Goal: Information Seeking & Learning: Find specific fact

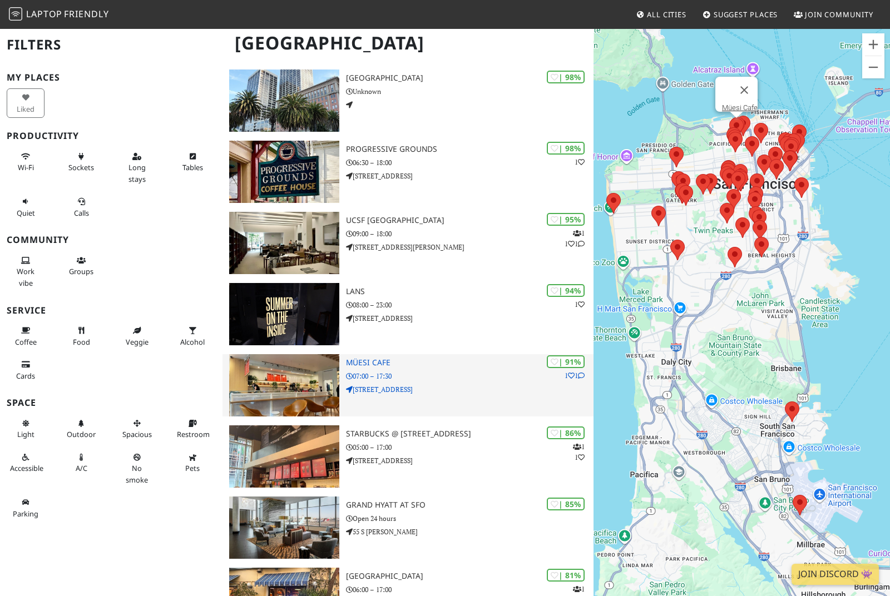
scroll to position [86, 0]
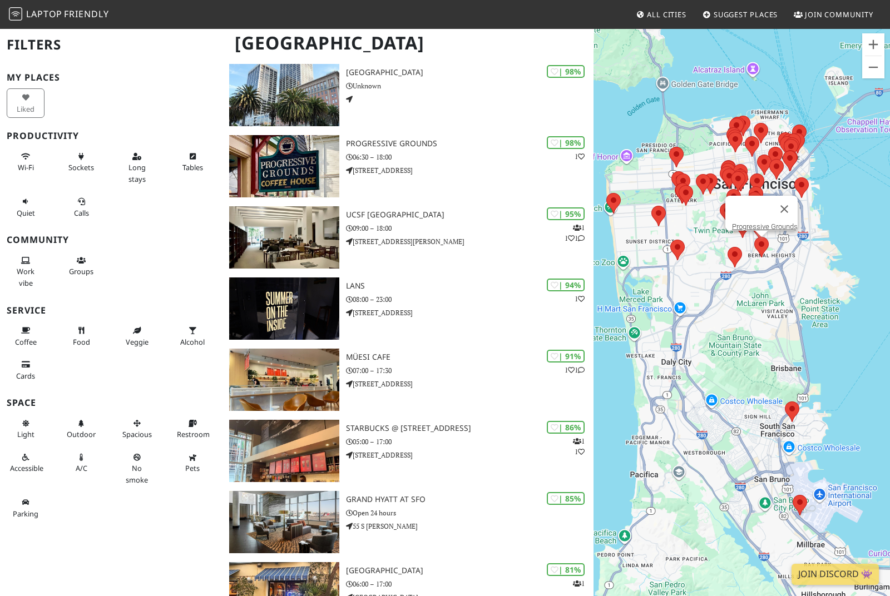
click at [676, 172] on img at bounding box center [675, 156] width 23 height 29
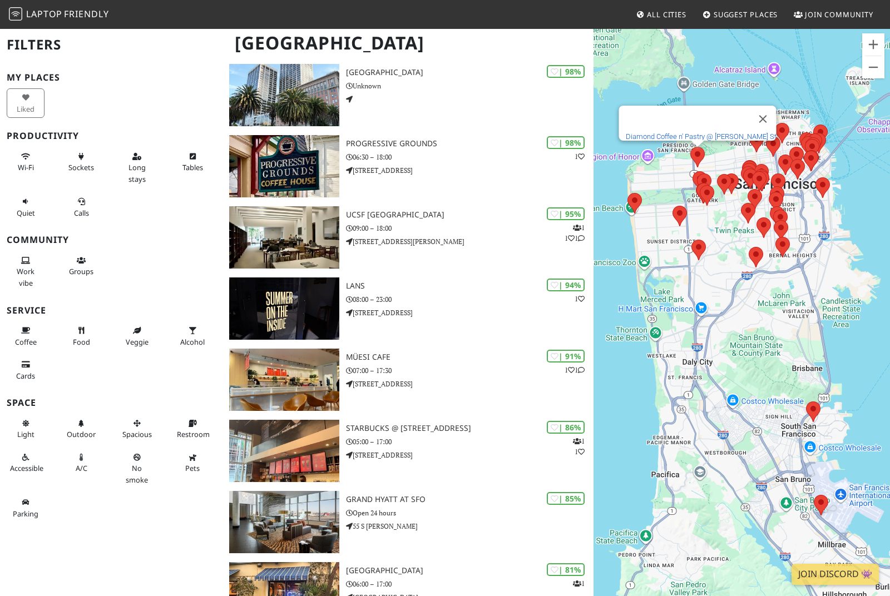
click at [673, 141] on link "Diamond Coffee n' Pastry @ Clement St" at bounding box center [701, 136] width 151 height 8
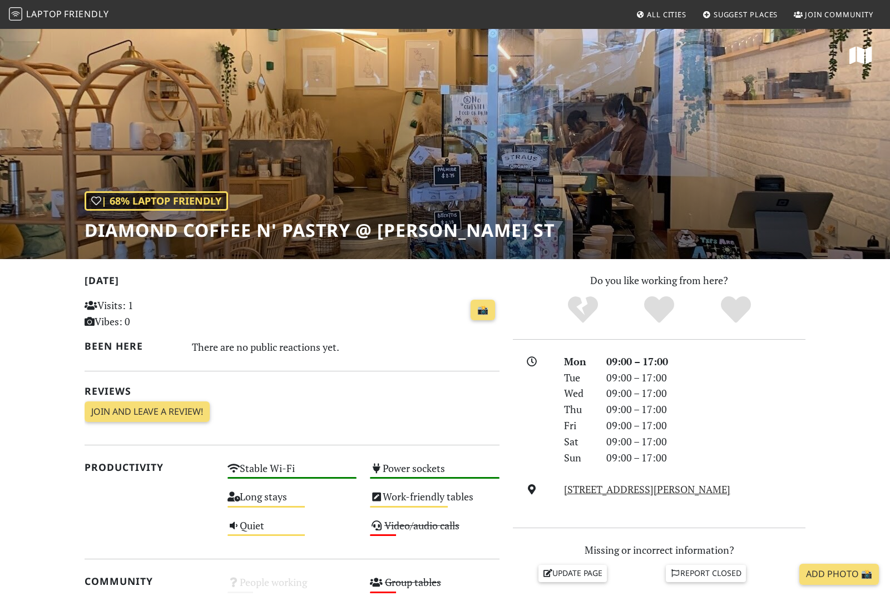
click at [394, 162] on div "| 68% Laptop Friendly Diamond Coffee n' Pastry @ Clement St" at bounding box center [445, 143] width 890 height 231
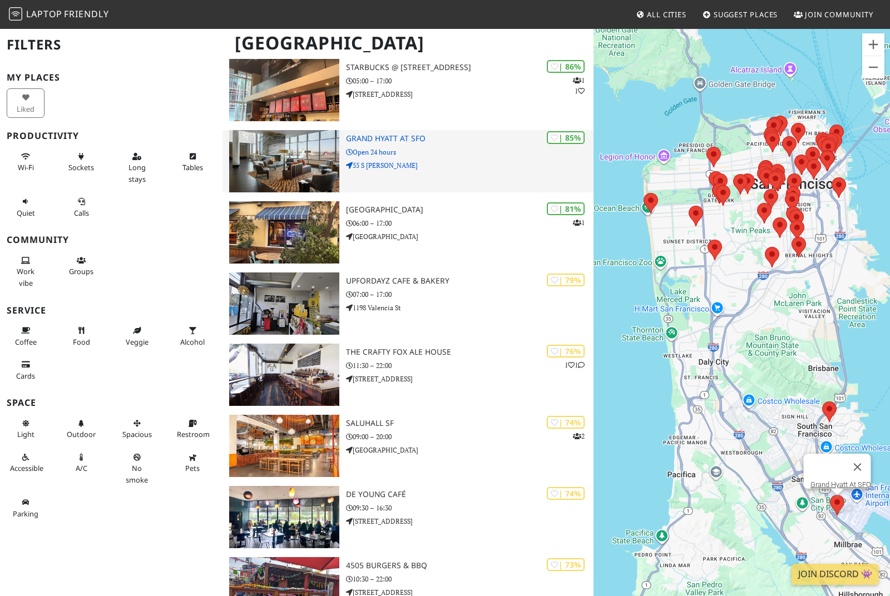
scroll to position [445, 0]
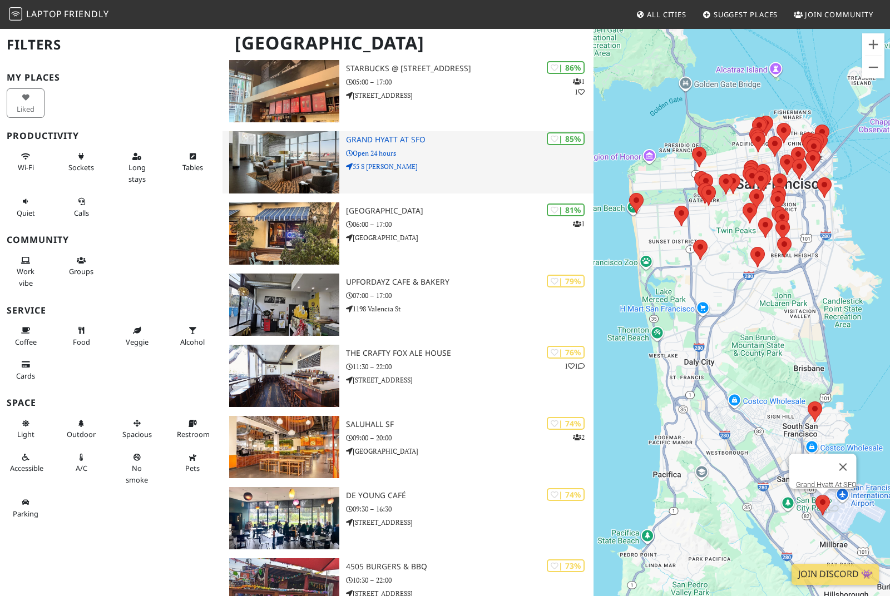
click at [395, 138] on h3 "Grand Hyatt At SFO" at bounding box center [469, 139] width 247 height 9
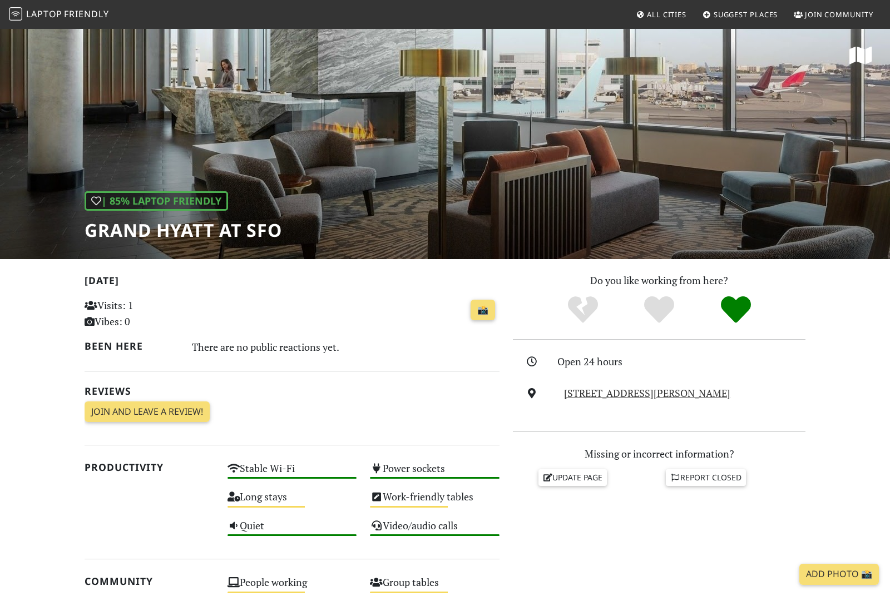
click at [176, 237] on h1 "Grand Hyatt At SFO" at bounding box center [183, 230] width 197 height 21
drag, startPoint x: 314, startPoint y: 230, endPoint x: 87, endPoint y: 233, distance: 227.4
click at [87, 233] on div "| 85% Laptop Friendly Grand Hyatt At SFO" at bounding box center [445, 143] width 890 height 231
drag, startPoint x: 90, startPoint y: 234, endPoint x: 279, endPoint y: 236, distance: 188.5
click at [279, 236] on h1 "Grand Hyatt At SFO" at bounding box center [183, 230] width 197 height 21
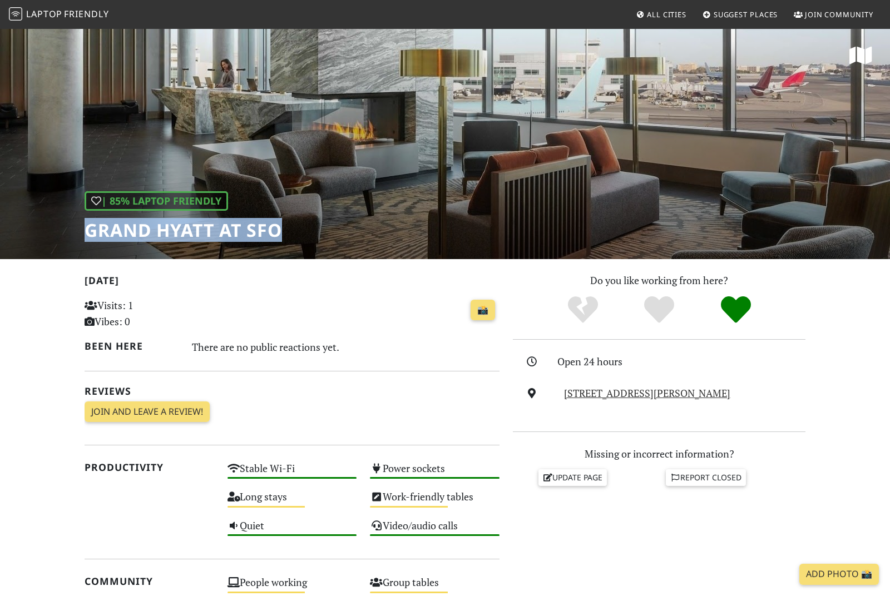
copy h1 "Grand Hyatt At SFO"
